Goal: Information Seeking & Learning: Learn about a topic

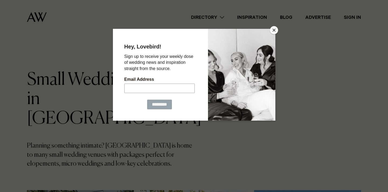
click at [273, 29] on button "Close" at bounding box center [274, 30] width 8 height 8
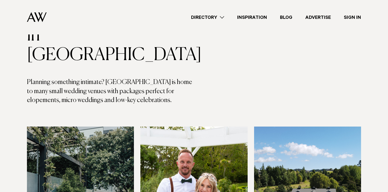
scroll to position [161, 0]
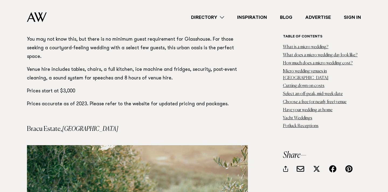
scroll to position [4026, 0]
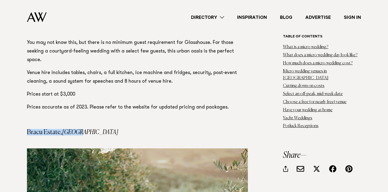
drag, startPoint x: 94, startPoint y: 77, endPoint x: 26, endPoint y: 75, distance: 67.4
copy h4 "Bracu Estate, [GEOGRAPHIC_DATA]"
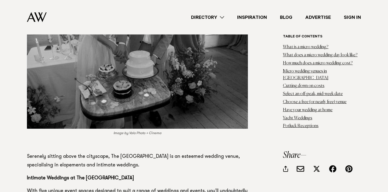
scroll to position [5827, 0]
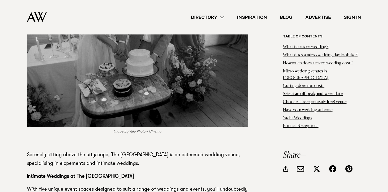
drag, startPoint x: 187, startPoint y: 137, endPoint x: 148, endPoint y: 135, distance: 39.7
drag, startPoint x: 146, startPoint y: 135, endPoint x: 184, endPoint y: 138, distance: 38.9
copy p "The Papuke Room"
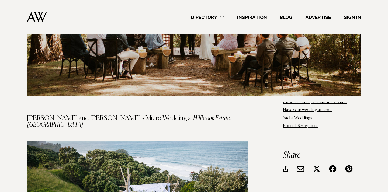
scroll to position [6294, 0]
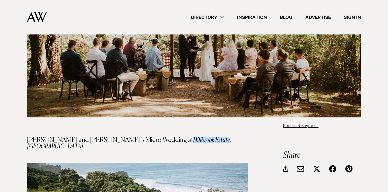
drag, startPoint x: 116, startPoint y: 56, endPoint x: 151, endPoint y: 58, distance: 35.1
click at [151, 137] on em "Hillbrook Estate, Coromandel" at bounding box center [129, 143] width 204 height 13
copy em "Hillbrook Estate"
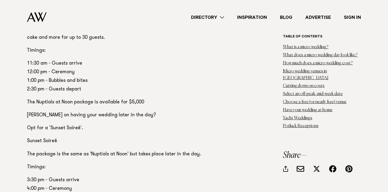
scroll to position [4535, 0]
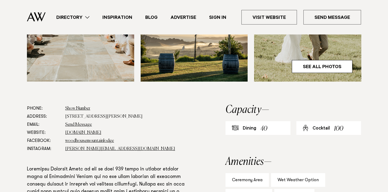
scroll to position [288, 0]
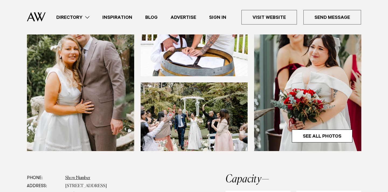
scroll to position [125, 0]
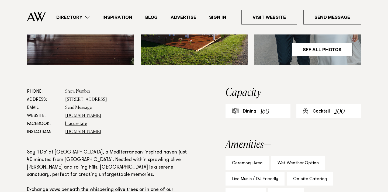
scroll to position [382, 0]
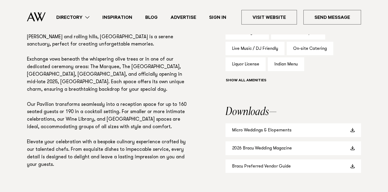
scroll to position [375, 0]
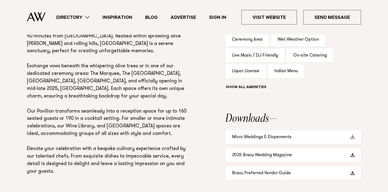
click at [285, 139] on link "Micro Weddings & Elopements" at bounding box center [294, 137] width 136 height 14
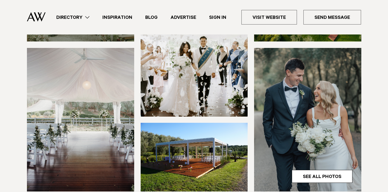
scroll to position [16, 0]
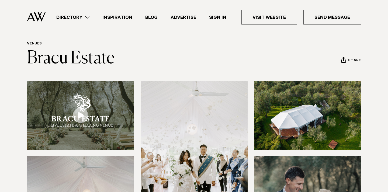
click at [89, 16] on link "Directory" at bounding box center [73, 17] width 46 height 7
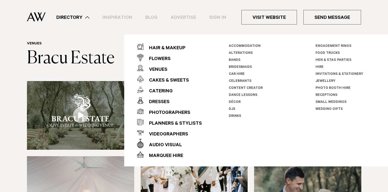
click at [336, 101] on link "Small Weddings" at bounding box center [331, 103] width 31 height 4
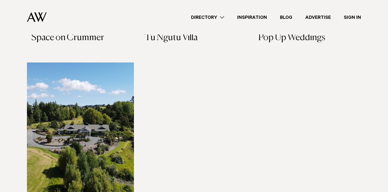
scroll to position [346, 0]
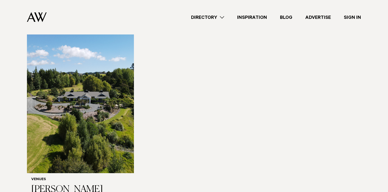
click at [224, 18] on link "Directory" at bounding box center [208, 17] width 46 height 7
